Goal: Transaction & Acquisition: Purchase product/service

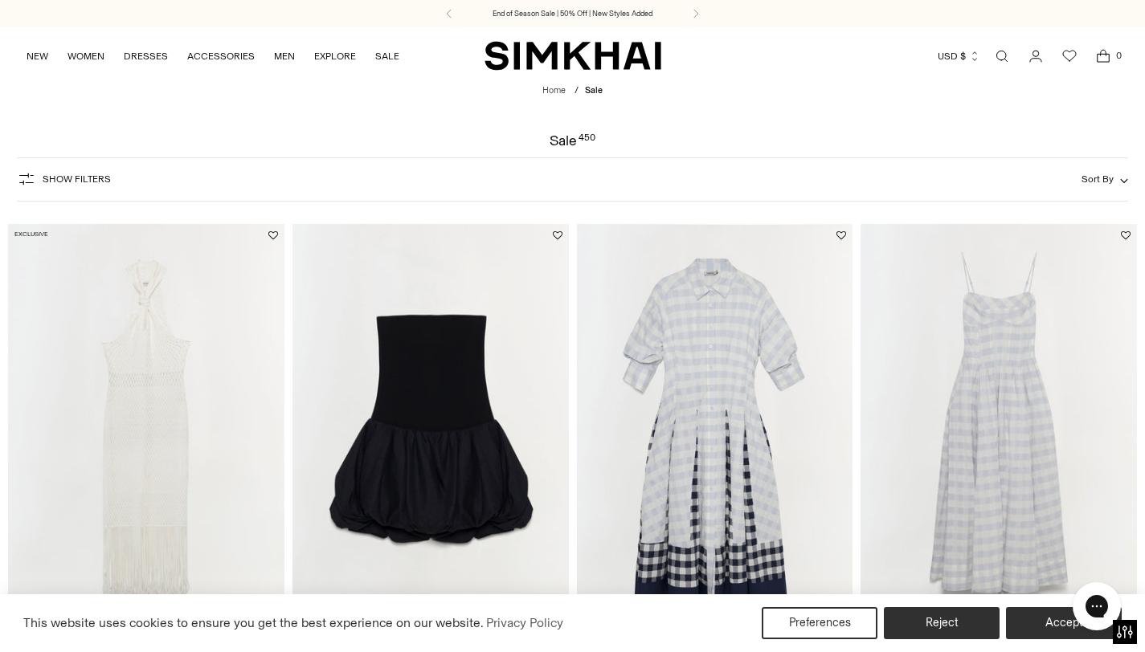
scroll to position [361, 0]
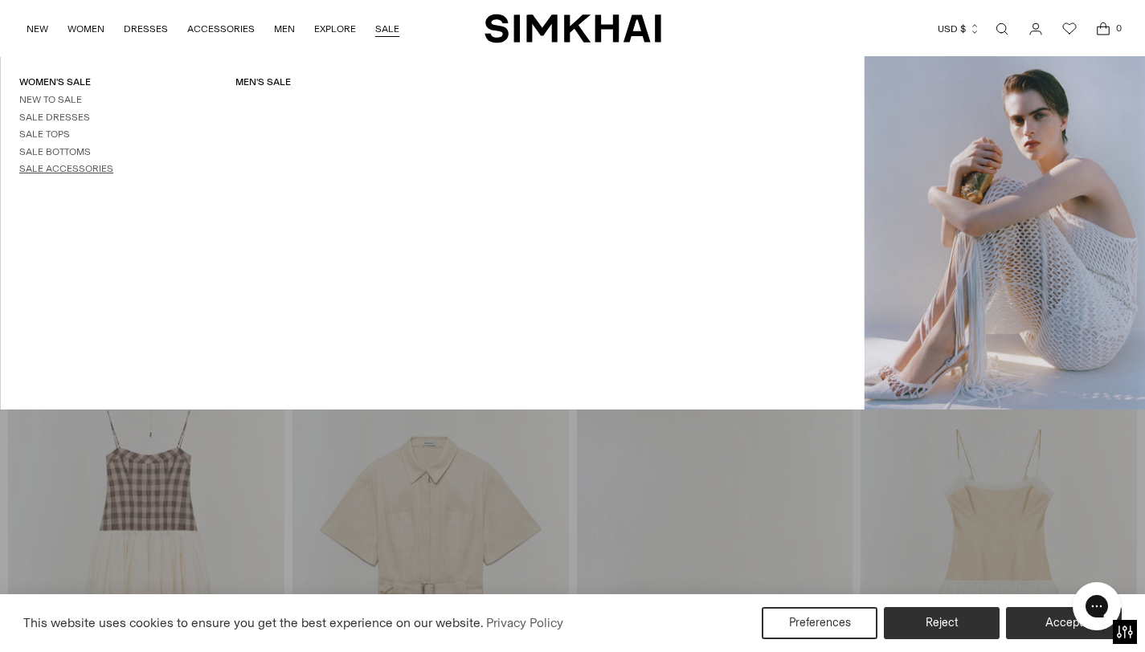
click at [91, 172] on link "Sale Accessories" at bounding box center [66, 168] width 94 height 11
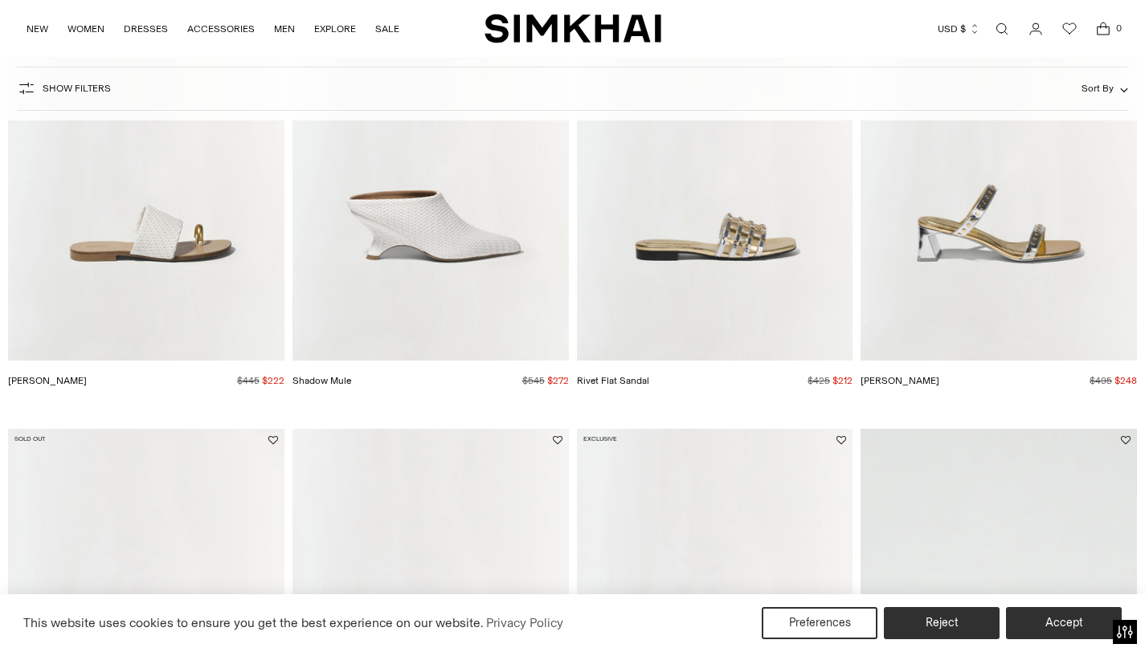
click at [0, 0] on img "Shadow Mule" at bounding box center [0, 0] width 0 height 0
